Goal: Task Accomplishment & Management: Manage account settings

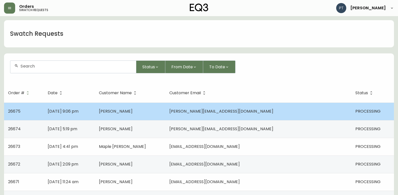
click at [133, 114] on span "[PERSON_NAME]" at bounding box center [116, 112] width 34 height 6
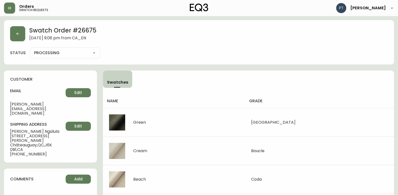
click at [72, 53] on select "PROCESSING SHIPPED CANCELLED" at bounding box center [65, 53] width 71 height 8
click at [30, 49] on select "PROCESSING SHIPPED CANCELLED" at bounding box center [65, 53] width 71 height 8
select select "PROCESSING"
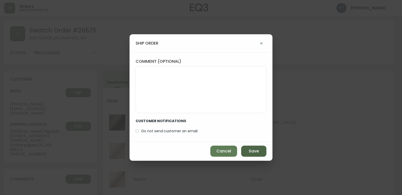
click at [258, 154] on button "Save" at bounding box center [253, 151] width 25 height 11
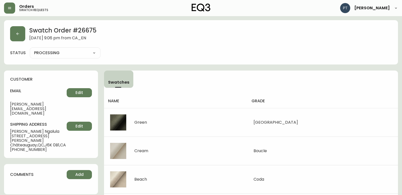
type input "SHIPPED"
select select "SHIPPED"
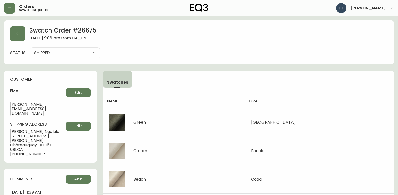
click at [22, 44] on div "Swatch Order # 26675 [DATE] 9:06 pm from CA_EN status SHIPPED SHIPPED CANCELLED" at bounding box center [199, 42] width 390 height 44
click at [14, 37] on button "button" at bounding box center [17, 33] width 15 height 15
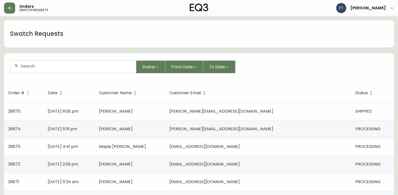
click at [149, 133] on td "[PERSON_NAME]" at bounding box center [130, 129] width 70 height 18
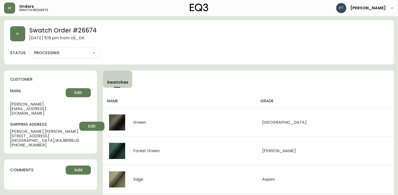
click at [79, 57] on div "PROCESSING SHIPPED CANCELLED" at bounding box center [65, 52] width 71 height 11
click at [83, 57] on div "PROCESSING SHIPPED CANCELLED" at bounding box center [65, 52] width 71 height 11
click at [86, 55] on select "PROCESSING SHIPPED CANCELLED" at bounding box center [65, 53] width 71 height 8
click at [30, 49] on select "PROCESSING SHIPPED CANCELLED" at bounding box center [65, 53] width 71 height 8
select select "PROCESSING"
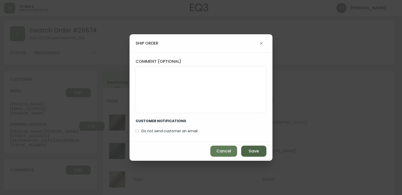
drag, startPoint x: 249, startPoint y: 152, endPoint x: 248, endPoint y: 149, distance: 3.2
click at [249, 151] on span "Save" at bounding box center [254, 152] width 10 height 6
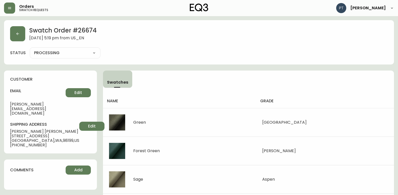
type input "SHIPPED"
select select "SHIPPED"
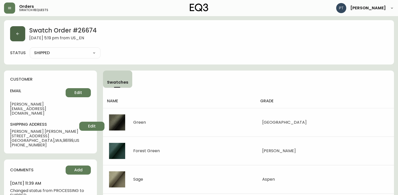
click at [24, 35] on button "button" at bounding box center [17, 33] width 15 height 15
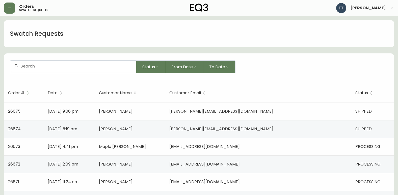
click at [95, 144] on td "[DATE] 4:41 pm" at bounding box center [69, 147] width 51 height 18
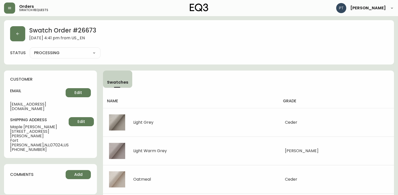
click at [59, 54] on select "PROCESSING SHIPPED CANCELLED" at bounding box center [65, 53] width 71 height 8
click at [30, 49] on select "PROCESSING SHIPPED CANCELLED" at bounding box center [65, 53] width 71 height 8
select select "PROCESSING"
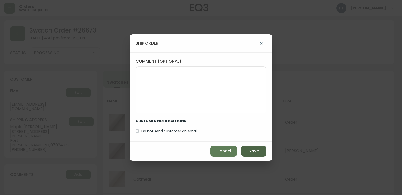
click at [249, 148] on button "Save" at bounding box center [253, 151] width 25 height 11
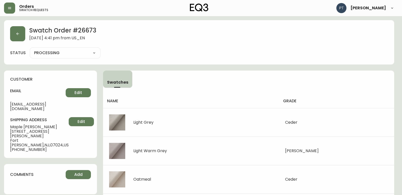
type input "SHIPPED"
select select "SHIPPED"
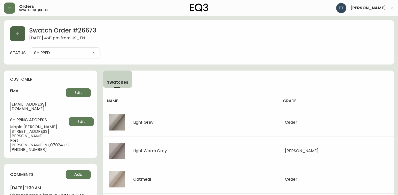
click at [20, 37] on button "button" at bounding box center [17, 33] width 15 height 15
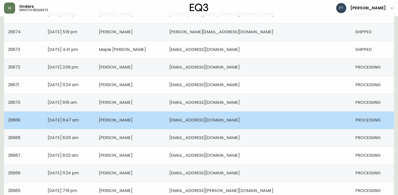
scroll to position [101, 0]
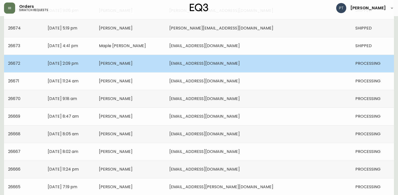
click at [235, 63] on span "[EMAIL_ADDRESS][DOMAIN_NAME]" at bounding box center [204, 64] width 70 height 6
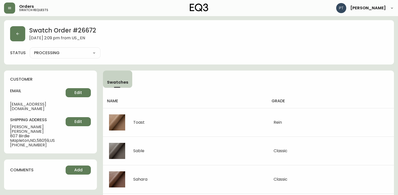
click at [83, 55] on select "PROCESSING SHIPPED CANCELLED" at bounding box center [65, 53] width 71 height 8
click at [30, 49] on select "PROCESSING SHIPPED CANCELLED" at bounding box center [65, 53] width 71 height 8
select select "PROCESSING"
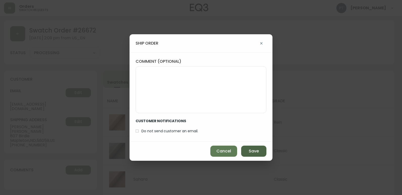
click at [247, 148] on button "Save" at bounding box center [253, 151] width 25 height 11
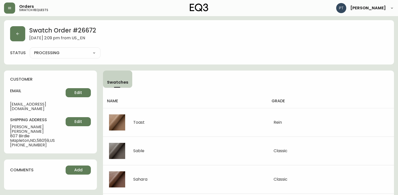
type input "SHIPPED"
select select "SHIPPED"
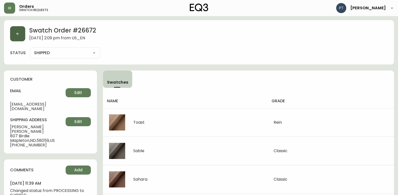
click at [15, 37] on button "button" at bounding box center [17, 33] width 15 height 15
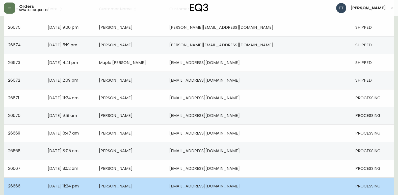
scroll to position [101, 0]
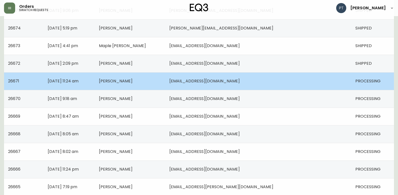
click at [165, 84] on td "[PERSON_NAME]" at bounding box center [130, 81] width 70 height 18
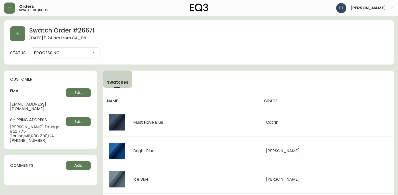
click at [61, 52] on select "PROCESSING SHIPPED CANCELLED" at bounding box center [65, 53] width 71 height 8
click at [30, 49] on select "PROCESSING SHIPPED CANCELLED" at bounding box center [65, 53] width 71 height 8
select select "PROCESSING"
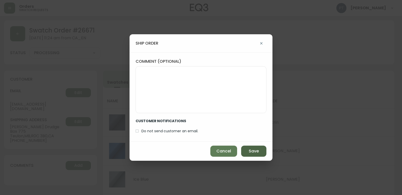
click at [246, 152] on button "Save" at bounding box center [253, 151] width 25 height 11
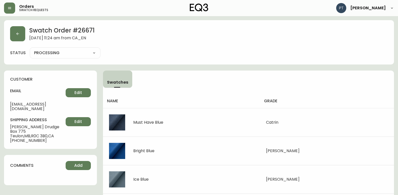
type input "SHIPPED"
select select "SHIPPED"
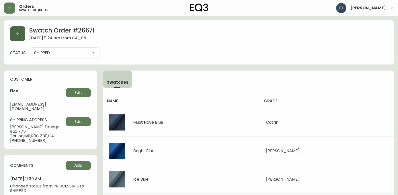
click at [14, 38] on button "button" at bounding box center [17, 33] width 15 height 15
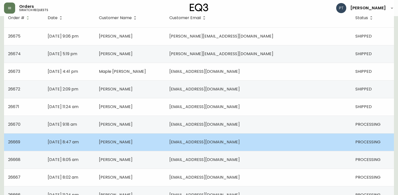
scroll to position [76, 0]
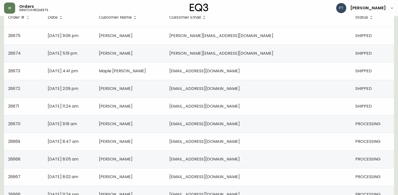
click at [165, 120] on td "[PERSON_NAME]" at bounding box center [130, 124] width 70 height 18
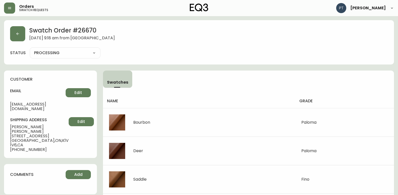
click at [81, 56] on select "PROCESSING SHIPPED CANCELLED" at bounding box center [65, 53] width 71 height 8
click at [30, 49] on select "PROCESSING SHIPPED CANCELLED" at bounding box center [65, 53] width 71 height 8
select select "PROCESSING"
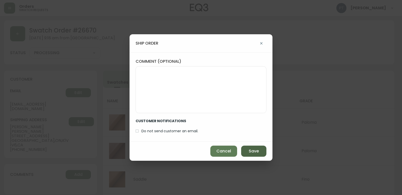
click at [245, 151] on button "Save" at bounding box center [253, 151] width 25 height 11
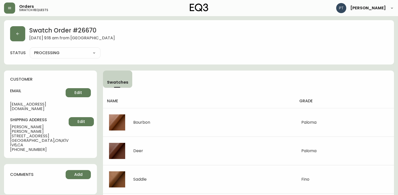
type input "SHIPPED"
select select "SHIPPED"
click at [10, 35] on button "button" at bounding box center [17, 33] width 15 height 15
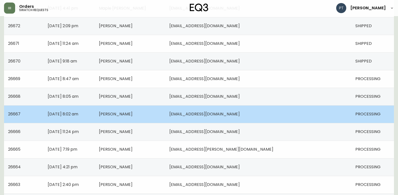
scroll to position [151, 0]
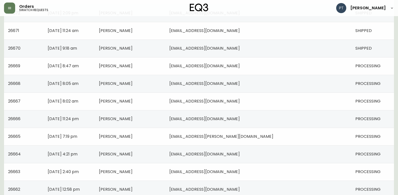
click at [232, 68] on span "[EMAIL_ADDRESS][DOMAIN_NAME]" at bounding box center [204, 66] width 70 height 6
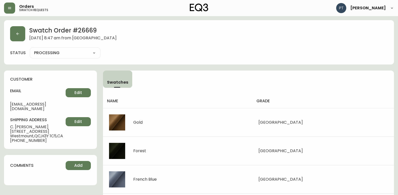
click at [81, 55] on select "PROCESSING SHIPPED CANCELLED" at bounding box center [65, 53] width 71 height 8
click at [30, 49] on select "PROCESSING SHIPPED CANCELLED" at bounding box center [65, 53] width 71 height 8
click at [86, 56] on select "PROCESSING SHIPPED CANCELLED" at bounding box center [65, 53] width 71 height 8
click at [30, 49] on select "PROCESSING SHIPPED CANCELLED" at bounding box center [65, 53] width 71 height 8
select select "PROCESSING"
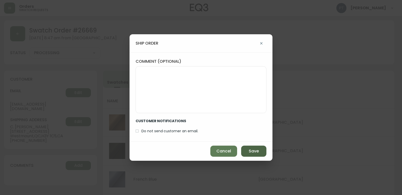
click at [253, 153] on span "Save" at bounding box center [254, 152] width 10 height 6
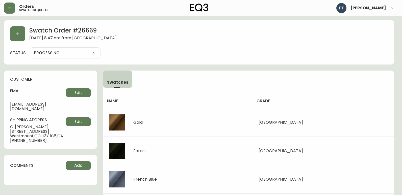
type input "SHIPPED"
select select "SHIPPED"
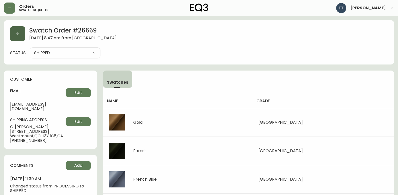
click at [19, 39] on button "button" at bounding box center [17, 33] width 15 height 15
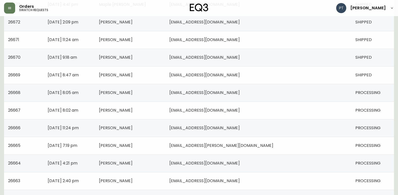
scroll to position [151, 0]
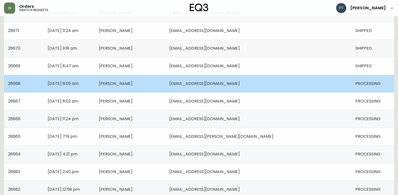
click at [165, 84] on td "[PERSON_NAME]" at bounding box center [130, 84] width 70 height 18
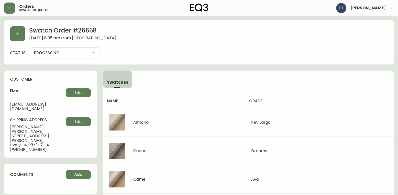
click at [79, 55] on select "PROCESSING SHIPPED CANCELLED" at bounding box center [65, 53] width 71 height 8
click at [30, 49] on select "PROCESSING SHIPPED CANCELLED" at bounding box center [65, 53] width 71 height 8
select select "PROCESSING"
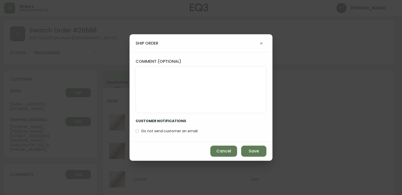
click at [256, 145] on div "Cancel Save" at bounding box center [200, 151] width 143 height 19
click at [254, 148] on button "Save" at bounding box center [253, 151] width 25 height 11
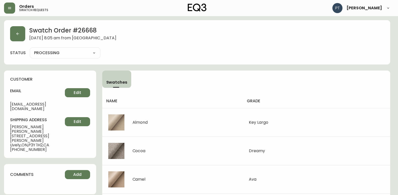
type input "SHIPPED"
select select "SHIPPED"
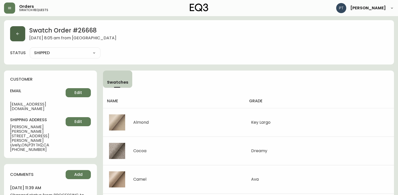
click at [16, 38] on button "button" at bounding box center [17, 33] width 15 height 15
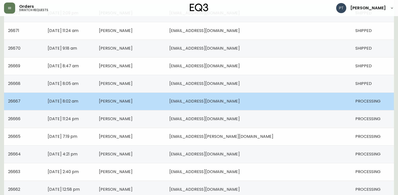
scroll to position [177, 0]
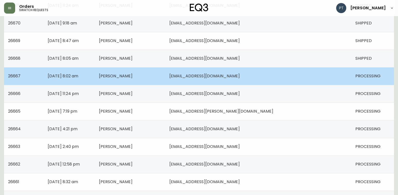
click at [165, 79] on td "[PERSON_NAME]" at bounding box center [130, 76] width 70 height 18
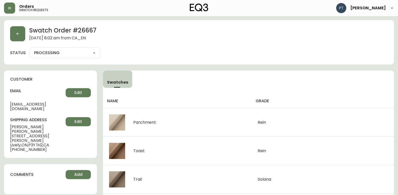
click at [80, 51] on select "PROCESSING SHIPPED CANCELLED" at bounding box center [65, 53] width 71 height 8
click at [30, 49] on select "PROCESSING SHIPPED CANCELLED" at bounding box center [65, 53] width 71 height 8
select select "PROCESSING"
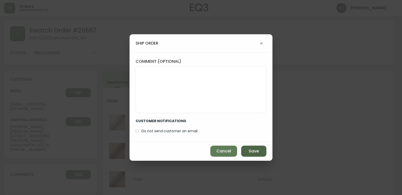
click at [250, 148] on button "Save" at bounding box center [253, 151] width 25 height 11
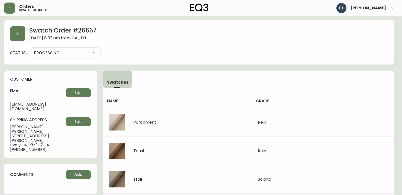
type input "SHIPPED"
select select "SHIPPED"
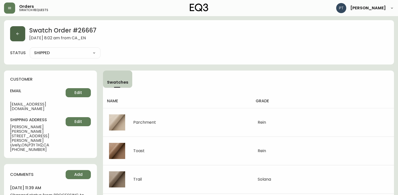
click at [17, 34] on icon "button" at bounding box center [17, 34] width 3 height 3
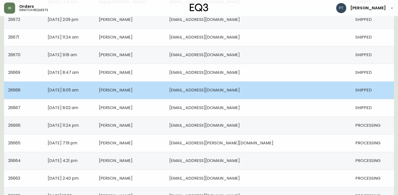
scroll to position [177, 0]
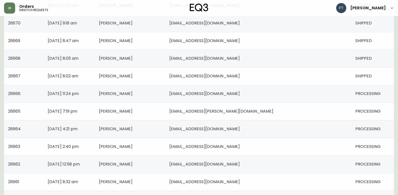
click at [165, 90] on td "[PERSON_NAME]" at bounding box center [130, 94] width 70 height 18
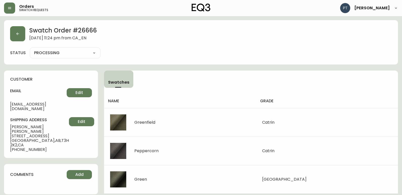
click at [80, 57] on div "PROCESSING SHIPPED CANCELLED" at bounding box center [65, 52] width 71 height 11
drag, startPoint x: 80, startPoint y: 54, endPoint x: 81, endPoint y: 58, distance: 3.4
click at [80, 54] on select "PROCESSING SHIPPED CANCELLED" at bounding box center [65, 53] width 71 height 8
click at [30, 49] on select "PROCESSING SHIPPED CANCELLED" at bounding box center [65, 53] width 71 height 8
select select "PROCESSING"
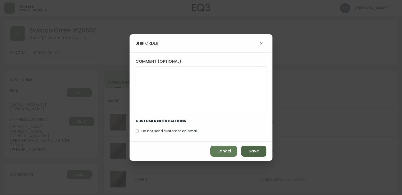
click at [252, 150] on span "Save" at bounding box center [254, 152] width 10 height 6
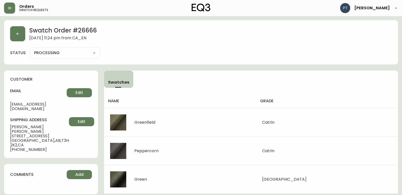
type input "SHIPPED"
select select "SHIPPED"
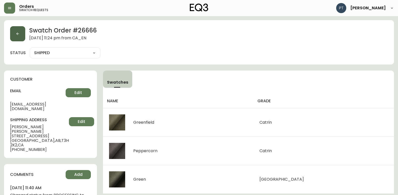
click at [11, 35] on button "button" at bounding box center [17, 33] width 15 height 15
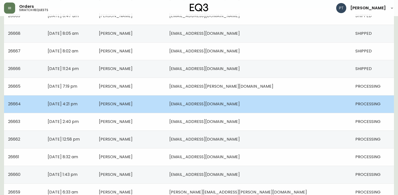
scroll to position [202, 0]
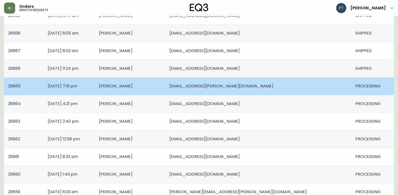
click at [165, 89] on td "[PERSON_NAME]" at bounding box center [130, 86] width 70 height 18
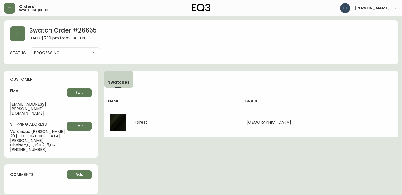
drag, startPoint x: 82, startPoint y: 51, endPoint x: 83, endPoint y: 54, distance: 3.0
click at [82, 51] on select "PROCESSING SHIPPED CANCELLED" at bounding box center [65, 53] width 71 height 8
click at [30, 49] on select "PROCESSING SHIPPED CANCELLED" at bounding box center [65, 53] width 71 height 8
select select "PROCESSING"
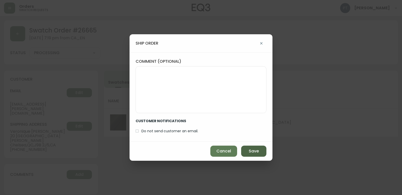
click at [250, 149] on span "Save" at bounding box center [254, 152] width 10 height 6
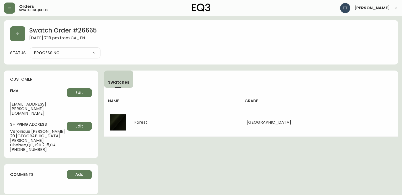
type input "SHIPPED"
select select "SHIPPED"
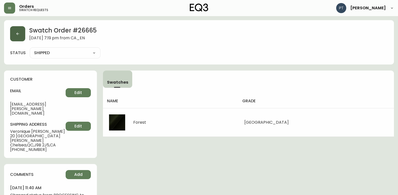
click at [21, 31] on button "button" at bounding box center [17, 33] width 15 height 15
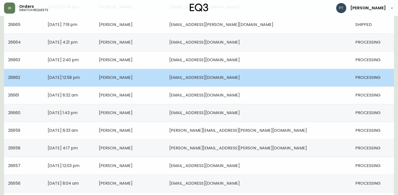
scroll to position [278, 0]
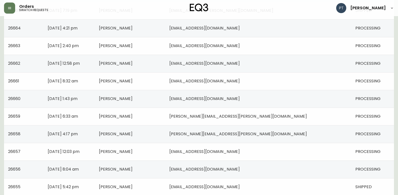
click at [165, 31] on td "[PERSON_NAME]" at bounding box center [130, 28] width 70 height 18
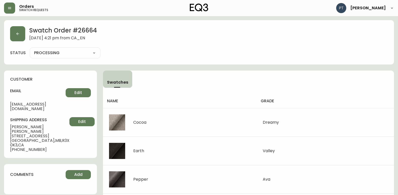
click at [87, 52] on select "PROCESSING SHIPPED CANCELLED" at bounding box center [65, 53] width 71 height 8
click at [30, 49] on select "PROCESSING SHIPPED CANCELLED" at bounding box center [65, 53] width 71 height 8
select select "PROCESSING"
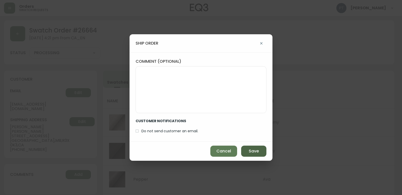
click at [244, 151] on button "Save" at bounding box center [253, 151] width 25 height 11
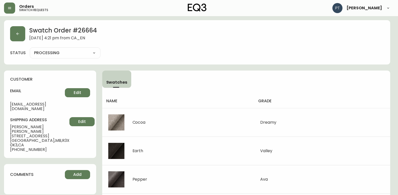
type input "SHIPPED"
select select "SHIPPED"
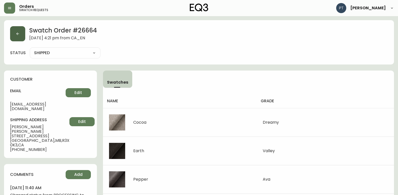
click at [19, 31] on button "button" at bounding box center [17, 33] width 15 height 15
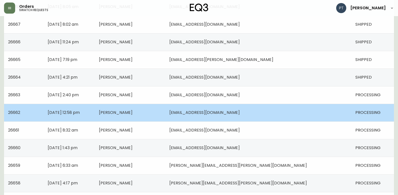
scroll to position [252, 0]
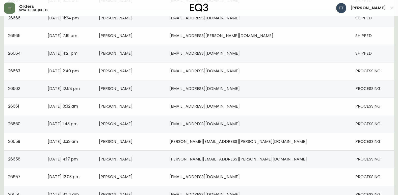
drag, startPoint x: 198, startPoint y: 70, endPoint x: 190, endPoint y: 71, distance: 8.6
click at [165, 71] on td "[PERSON_NAME]" at bounding box center [130, 71] width 70 height 18
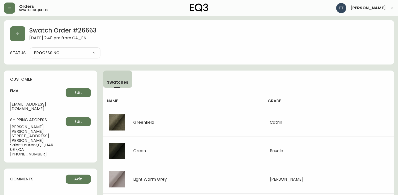
drag, startPoint x: 180, startPoint y: 71, endPoint x: 64, endPoint y: 54, distance: 117.8
click at [64, 54] on select "PROCESSING SHIPPED CANCELLED" at bounding box center [65, 53] width 71 height 8
click at [30, 49] on select "PROCESSING SHIPPED CANCELLED" at bounding box center [65, 53] width 71 height 8
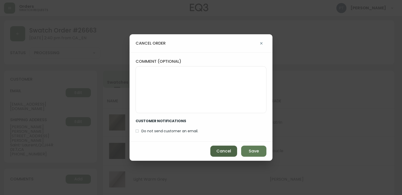
click at [223, 150] on span "Cancel" at bounding box center [223, 152] width 15 height 6
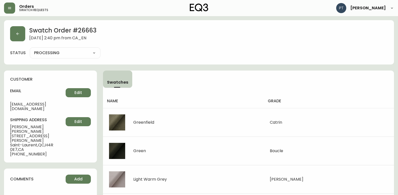
click at [60, 55] on select "PROCESSING SHIPPED CANCELLED" at bounding box center [65, 53] width 71 height 8
click at [30, 49] on select "PROCESSING SHIPPED CANCELLED" at bounding box center [65, 53] width 71 height 8
select select "PROCESSING"
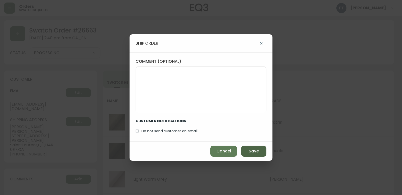
drag, startPoint x: 249, startPoint y: 149, endPoint x: 246, endPoint y: 148, distance: 3.8
click at [249, 149] on span "Save" at bounding box center [254, 152] width 10 height 6
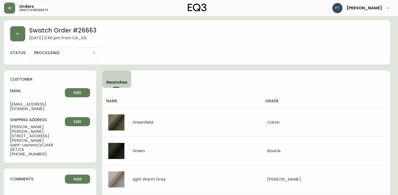
type input "SHIPPED"
select select "SHIPPED"
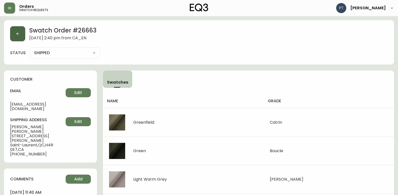
click at [17, 38] on button "button" at bounding box center [17, 33] width 15 height 15
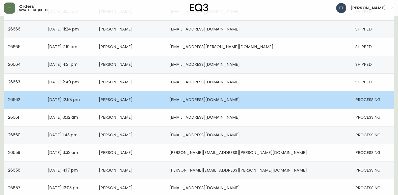
scroll to position [252, 0]
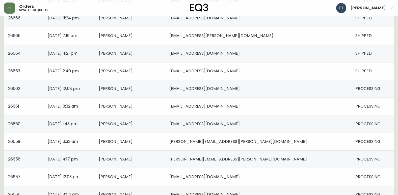
click at [133, 89] on span "[PERSON_NAME]" at bounding box center [116, 89] width 34 height 6
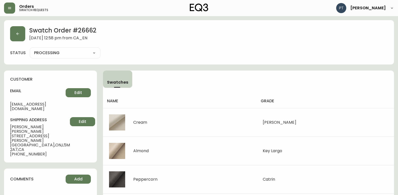
click at [75, 54] on select "PROCESSING SHIPPED CANCELLED" at bounding box center [65, 53] width 71 height 8
click at [30, 49] on select "PROCESSING SHIPPED CANCELLED" at bounding box center [65, 53] width 71 height 8
drag, startPoint x: 73, startPoint y: 56, endPoint x: 73, endPoint y: 53, distance: 3.1
click at [73, 55] on select "PROCESSING SHIPPED CANCELLED" at bounding box center [65, 53] width 71 height 8
click at [30, 49] on select "PROCESSING SHIPPED CANCELLED" at bounding box center [65, 53] width 71 height 8
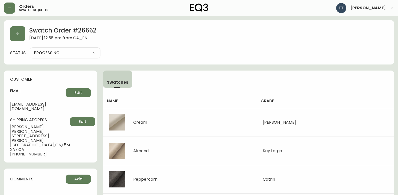
select select "PROCESSING"
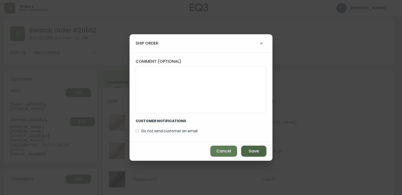
click at [248, 151] on button "Save" at bounding box center [253, 151] width 25 height 11
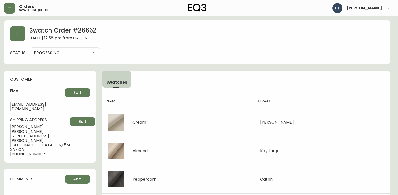
type input "SHIPPED"
select select "SHIPPED"
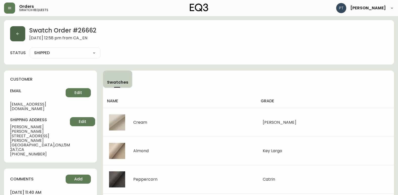
drag, startPoint x: 25, startPoint y: 38, endPoint x: 22, endPoint y: 37, distance: 3.1
click at [24, 38] on div "Swatch Order # 26662 [DATE] 12:58 pm from CA_EN" at bounding box center [199, 33] width 378 height 15
click at [21, 34] on button "button" at bounding box center [17, 33] width 15 height 15
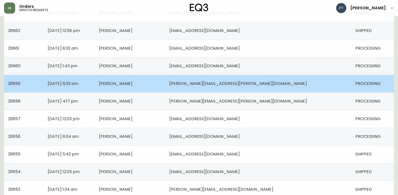
scroll to position [310, 0]
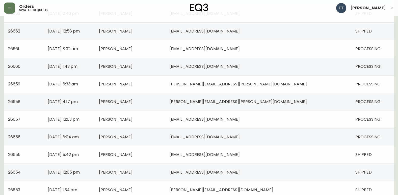
click at [133, 51] on span "[PERSON_NAME]" at bounding box center [116, 49] width 34 height 6
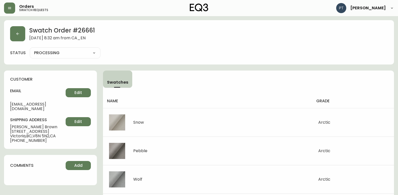
click at [90, 52] on select "PROCESSING SHIPPED CANCELLED" at bounding box center [65, 53] width 71 height 8
click at [30, 49] on select "PROCESSING SHIPPED CANCELLED" at bounding box center [65, 53] width 71 height 8
select select "PROCESSING"
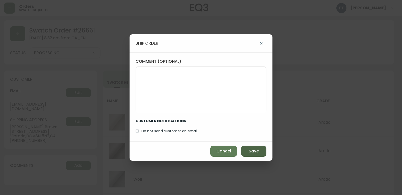
drag, startPoint x: 258, startPoint y: 151, endPoint x: 211, endPoint y: 127, distance: 52.9
click at [257, 151] on span "Save" at bounding box center [254, 152] width 10 height 6
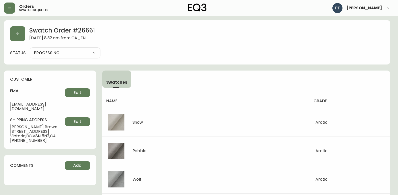
type input "SHIPPED"
select select "SHIPPED"
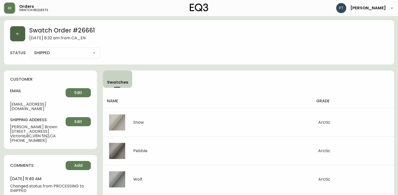
click at [25, 35] on button "button" at bounding box center [17, 33] width 15 height 15
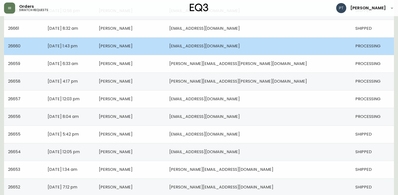
scroll to position [328, 0]
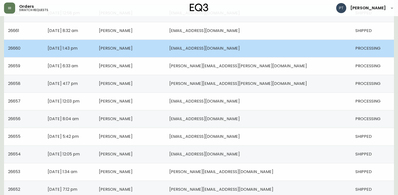
click at [257, 52] on td "[EMAIL_ADDRESS][DOMAIN_NAME]" at bounding box center [258, 49] width 186 height 18
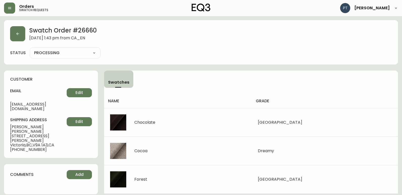
click at [67, 56] on select "PROCESSING SHIPPED CANCELLED" at bounding box center [65, 53] width 71 height 8
click at [30, 49] on select "PROCESSING SHIPPED CANCELLED" at bounding box center [65, 53] width 71 height 8
select select "PROCESSING"
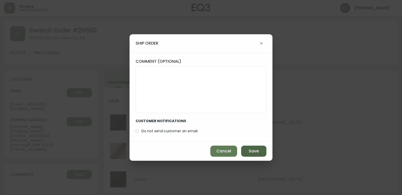
click at [243, 151] on button "Save" at bounding box center [253, 151] width 25 height 11
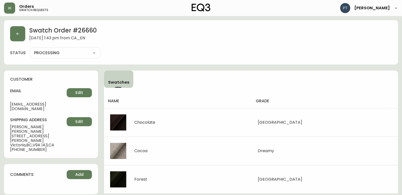
type input "SHIPPED"
select select "SHIPPED"
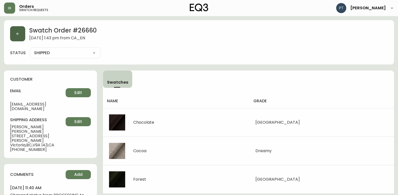
click at [11, 37] on button "button" at bounding box center [17, 33] width 15 height 15
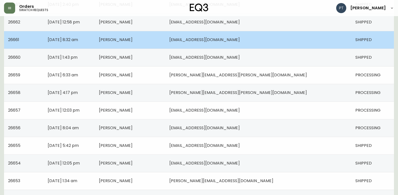
scroll to position [360, 0]
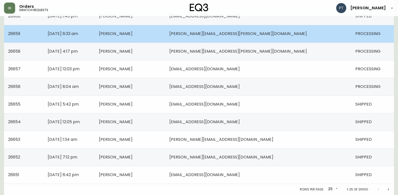
click at [165, 39] on td "[PERSON_NAME]" at bounding box center [130, 34] width 70 height 18
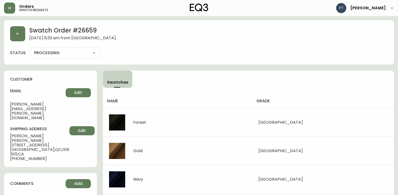
click at [83, 49] on select "PROCESSING SHIPPED CANCELLED" at bounding box center [65, 53] width 71 height 8
click at [30, 49] on select "PROCESSING SHIPPED CANCELLED" at bounding box center [65, 53] width 71 height 8
select select "PROCESSING"
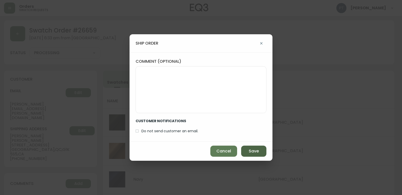
click at [247, 152] on button "Save" at bounding box center [253, 151] width 25 height 11
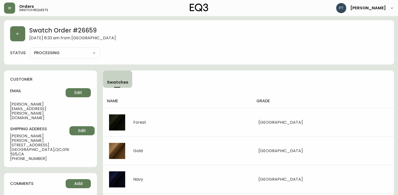
type input "SHIPPED"
select select "SHIPPED"
click at [20, 38] on button "button" at bounding box center [17, 33] width 15 height 15
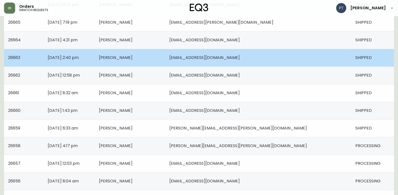
scroll to position [328, 0]
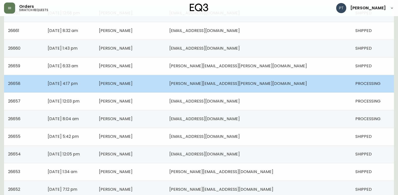
click at [244, 84] on span "[PERSON_NAME][EMAIL_ADDRESS][PERSON_NAME][DOMAIN_NAME]" at bounding box center [238, 84] width 138 height 6
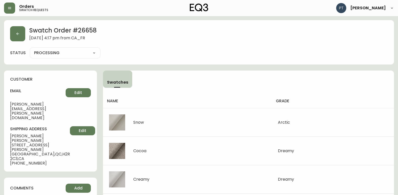
click at [55, 53] on select "PROCESSING SHIPPED CANCELLED" at bounding box center [65, 53] width 71 height 8
click at [30, 49] on select "PROCESSING SHIPPED CANCELLED" at bounding box center [65, 53] width 71 height 8
select select "PROCESSING"
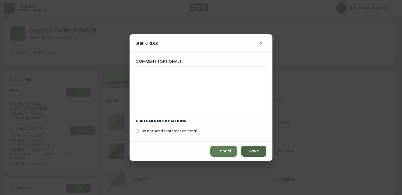
click at [247, 146] on button "Save" at bounding box center [253, 151] width 25 height 11
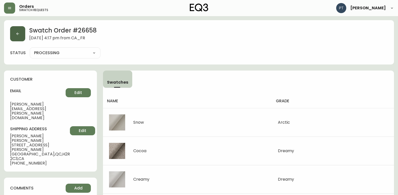
type input "SHIPPED"
select select "SHIPPED"
click at [20, 35] on button "button" at bounding box center [17, 33] width 15 height 15
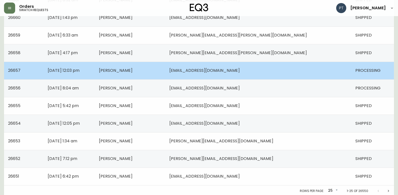
scroll to position [360, 0]
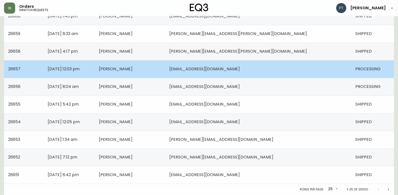
click at [165, 70] on td "[PERSON_NAME]" at bounding box center [130, 69] width 70 height 18
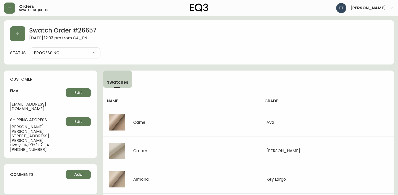
click at [82, 54] on select "PROCESSING SHIPPED CANCELLED" at bounding box center [65, 53] width 71 height 8
click at [30, 49] on select "PROCESSING SHIPPED CANCELLED" at bounding box center [65, 53] width 71 height 8
select select "PROCESSING"
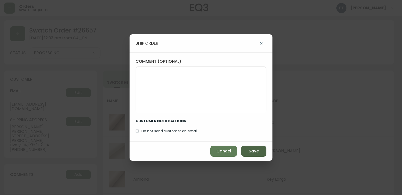
click at [248, 151] on button "Save" at bounding box center [253, 151] width 25 height 11
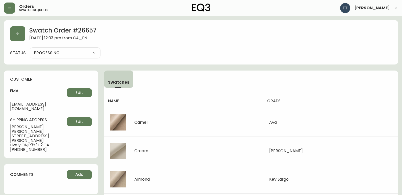
type input "SHIPPED"
select select "SHIPPED"
click at [27, 33] on div "Swatch Order # 26657 [DATE] 12:03 pm from CA_EN" at bounding box center [199, 33] width 378 height 15
click at [12, 35] on button "button" at bounding box center [17, 33] width 15 height 15
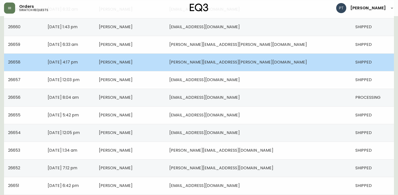
scroll to position [360, 0]
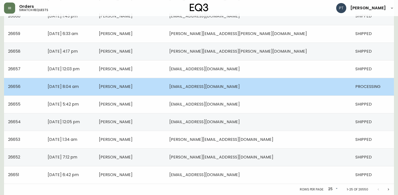
click at [267, 90] on td "[EMAIL_ADDRESS][DOMAIN_NAME]" at bounding box center [258, 87] width 186 height 18
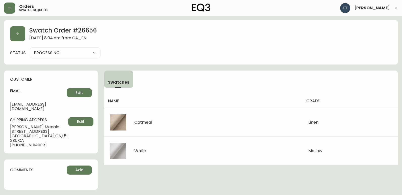
click at [62, 51] on select "PROCESSING SHIPPED CANCELLED" at bounding box center [65, 53] width 71 height 8
click at [30, 49] on select "PROCESSING SHIPPED CANCELLED" at bounding box center [65, 53] width 71 height 8
select select "PROCESSING"
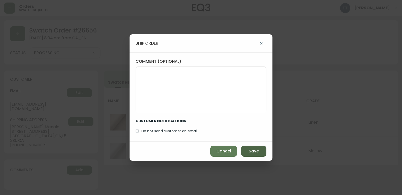
click at [246, 152] on button "Save" at bounding box center [253, 151] width 25 height 11
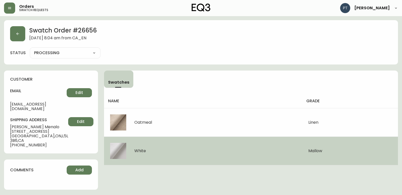
type input "SHIPPED"
select select "SHIPPED"
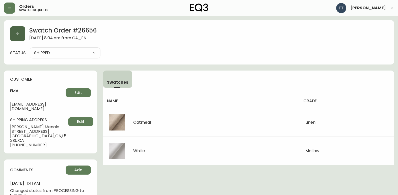
click at [16, 37] on button "button" at bounding box center [17, 33] width 15 height 15
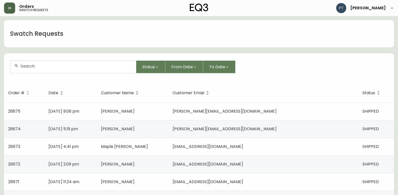
click at [7, 11] on button "button" at bounding box center [9, 8] width 11 height 11
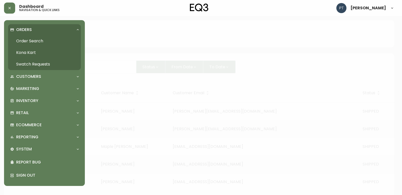
click at [21, 27] on p "Orders" at bounding box center [24, 30] width 16 height 6
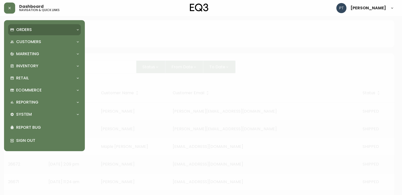
click at [24, 30] on p "Orders" at bounding box center [24, 30] width 16 height 6
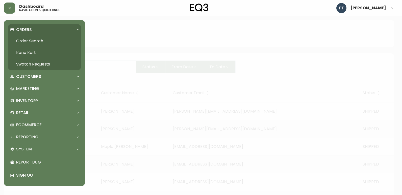
click at [29, 44] on link "Order Search" at bounding box center [44, 41] width 73 height 12
